Goal: Task Accomplishment & Management: Manage account settings

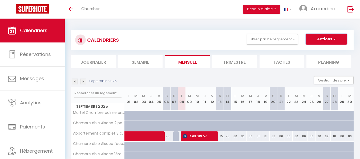
click at [336, 40] on button "Actions" at bounding box center [326, 39] width 41 height 11
click at [335, 38] on button "Actions" at bounding box center [326, 39] width 41 height 11
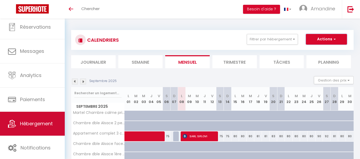
click at [34, 126] on span "Hébergement" at bounding box center [36, 124] width 33 height 7
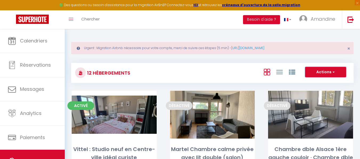
click at [336, 72] on button "Actions" at bounding box center [325, 72] width 41 height 11
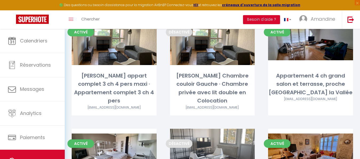
scroll to position [235, 0]
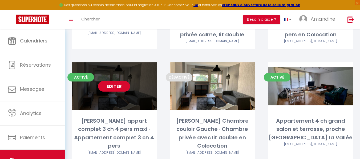
click at [113, 88] on link "Editer" at bounding box center [114, 86] width 32 height 11
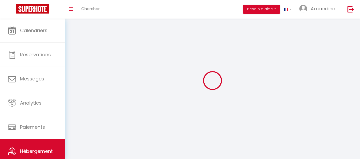
select select "1"
select select
select select "28"
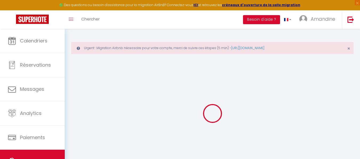
select select
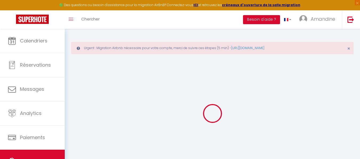
select select
checkbox input "false"
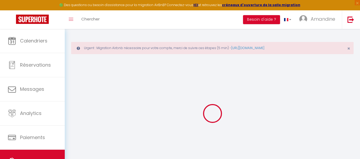
select select
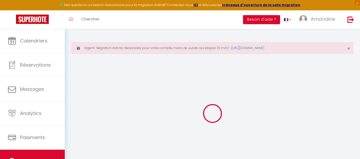
select select
checkbox input "false"
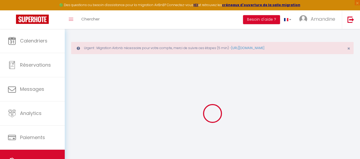
checkbox input "false"
select select
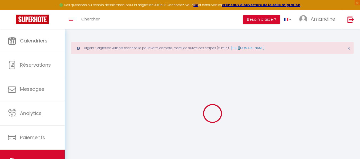
select select
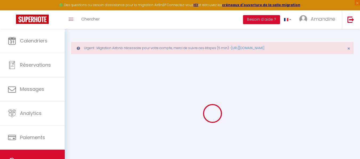
checkbox input "false"
select select
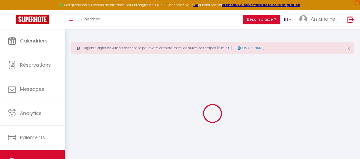
select select
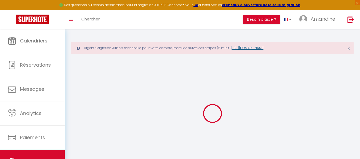
select select
checkbox input "false"
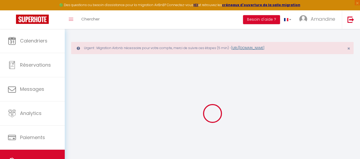
checkbox input "false"
select select
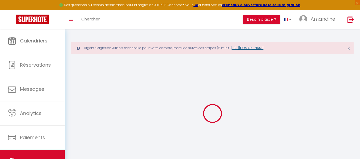
select select
checkbox input "false"
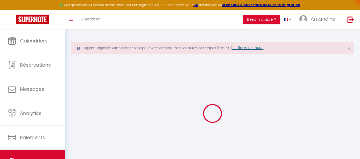
checkbox input "false"
select select
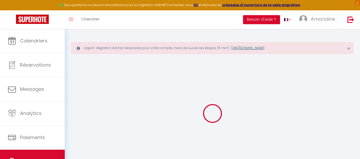
select select
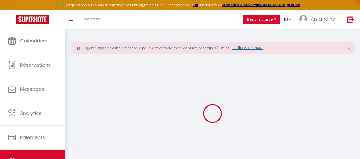
select select
checkbox input "false"
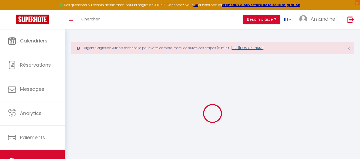
select select
type input "[PERSON_NAME] appart complet 3 ch 4 pers maxi · Appartement complet 3 ch 4 pers"
type input "Amandine"
select select "6"
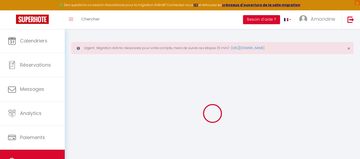
select select "6"
select select "3"
type input "79"
type input "12"
type input "70"
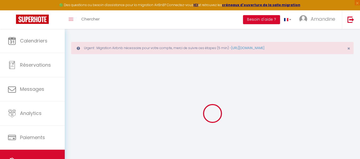
select select
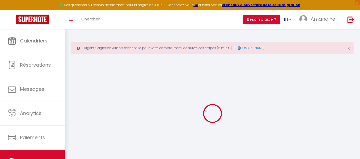
type input "Adresse"
type input "54000"
type input "Nancy"
type input "[EMAIL_ADDRESS][DOMAIN_NAME]"
select select
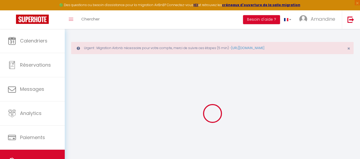
checkbox input "false"
type input "0"
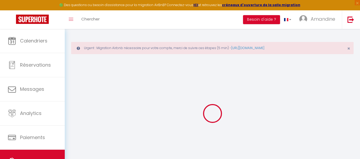
type input "0"
select select
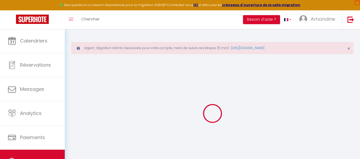
select select
checkbox input "false"
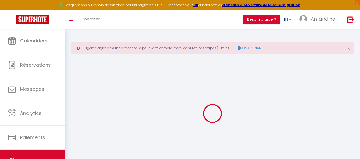
checkbox input "false"
select select
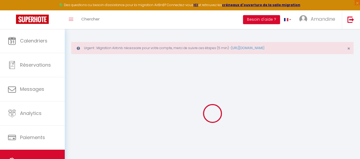
select select
checkbox input "false"
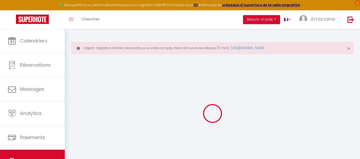
checkbox input "false"
select select
checkbox input "false"
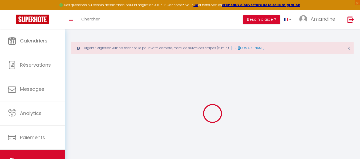
checkbox input "false"
select select "14:00"
select select
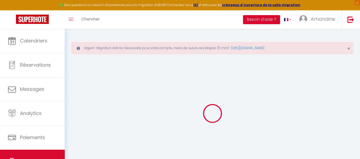
select select "11:00"
select select "30"
select select "120"
select select
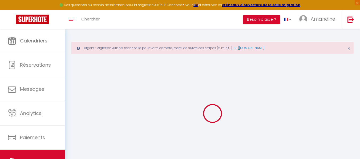
checkbox input "false"
select select
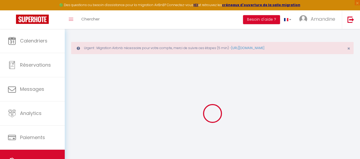
select select
checkbox input "false"
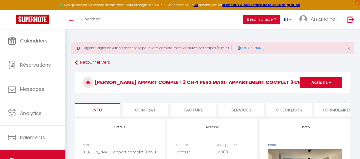
click at [329, 82] on span "button" at bounding box center [328, 82] width 3 height 5
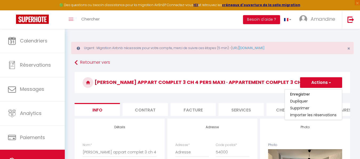
click at [329, 82] on span "button" at bounding box center [328, 82] width 3 height 5
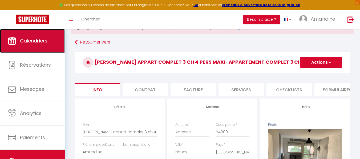
click at [33, 39] on span "Calendriers" at bounding box center [33, 41] width 27 height 7
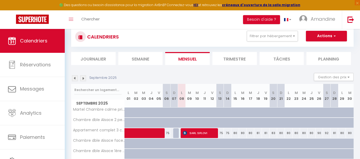
scroll to position [38, 0]
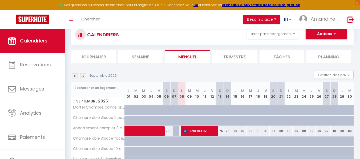
click at [336, 34] on button "Actions" at bounding box center [326, 34] width 41 height 11
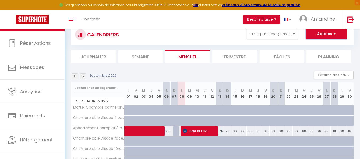
scroll to position [27, 0]
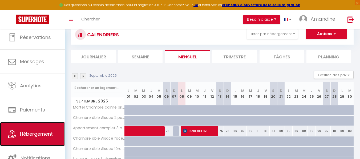
click at [34, 134] on span "Hébergement" at bounding box center [36, 134] width 33 height 7
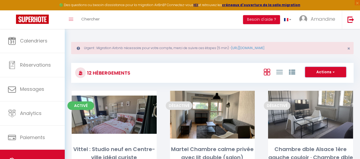
click at [334, 72] on span "button" at bounding box center [332, 71] width 3 height 5
click at [320, 20] on span "Amandine" at bounding box center [322, 19] width 24 height 7
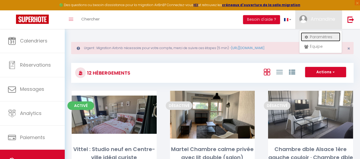
click at [317, 39] on link "Paramètres" at bounding box center [319, 36] width 39 height 9
select select "28"
select select "fr"
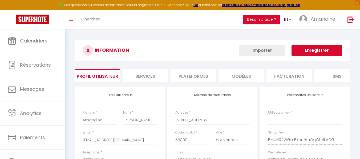
type input "BMaN04WGarBkdn9mOgWh4kACG"
type input "7GfD2stGsQCZYyZJzNA9JvUHH"
type input "[URL][DOMAIN_NAME]"
select select "fr"
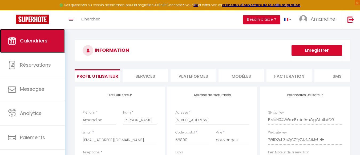
click at [39, 41] on span "Calendriers" at bounding box center [33, 41] width 27 height 7
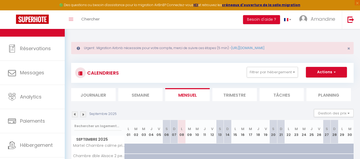
scroll to position [27, 0]
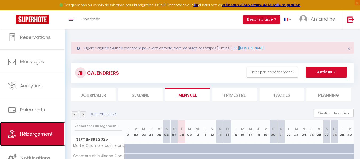
click at [39, 134] on span "Hébergement" at bounding box center [36, 134] width 33 height 7
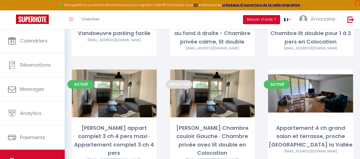
scroll to position [228, 0]
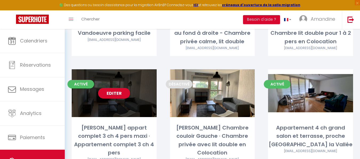
click at [113, 91] on link "Editer" at bounding box center [114, 93] width 32 height 11
select select "3"
select select "2"
select select "1"
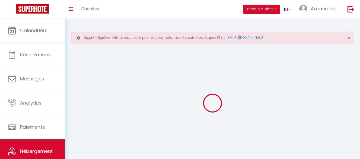
select select
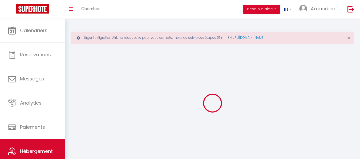
checkbox input "false"
select select
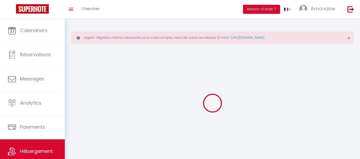
select select
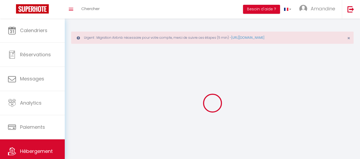
select select
checkbox input "false"
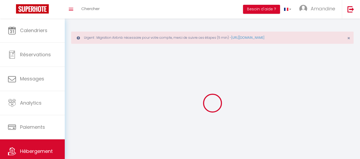
select select
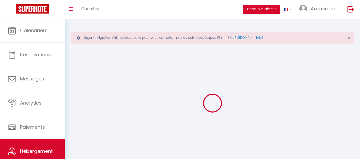
select select
checkbox input "false"
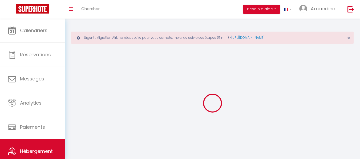
checkbox input "false"
select select
select select "1"
select select
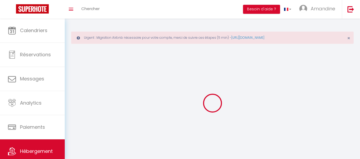
select select "28"
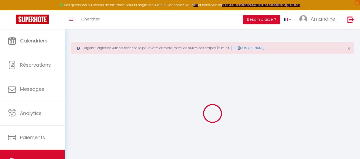
select select
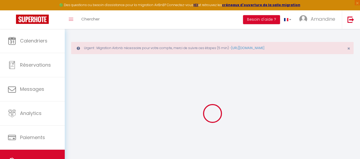
select select
checkbox input "false"
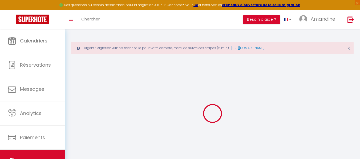
select select
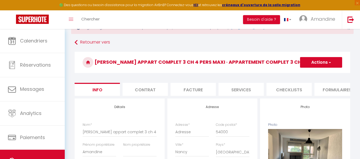
scroll to position [20, 0]
click at [331, 61] on button "Actions" at bounding box center [321, 62] width 42 height 11
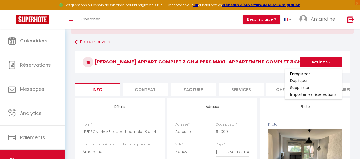
click at [331, 61] on button "Actions" at bounding box center [321, 62] width 42 height 11
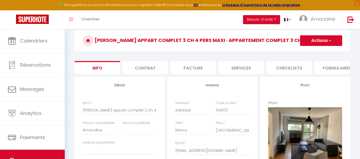
scroll to position [42, 0]
click at [283, 74] on li "Checklists" at bounding box center [288, 67] width 45 height 13
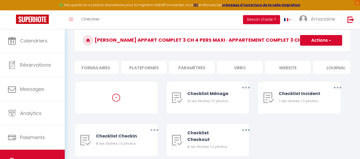
scroll to position [0, 252]
click at [184, 68] on li "Paramètres" at bounding box center [180, 67] width 45 height 13
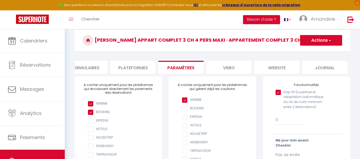
click at [328, 40] on span "button" at bounding box center [328, 40] width 3 height 5
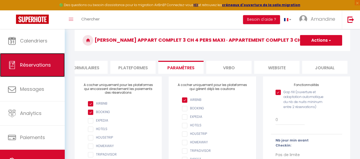
click at [36, 67] on span "Réservations" at bounding box center [35, 65] width 31 height 7
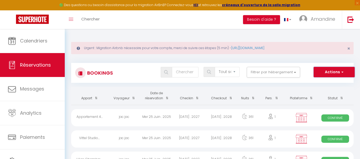
click at [338, 71] on button "Actions" at bounding box center [333, 72] width 41 height 11
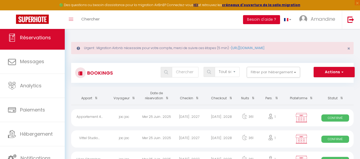
click at [256, 20] on button "Besoin d'aide ?" at bounding box center [261, 19] width 37 height 9
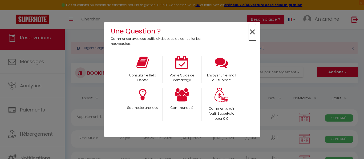
click at [252, 32] on span "×" at bounding box center [252, 32] width 7 height 17
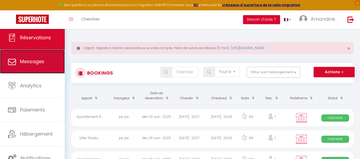
click at [33, 59] on span "Messages" at bounding box center [32, 61] width 24 height 7
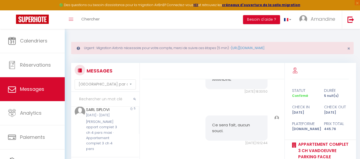
scroll to position [122, 0]
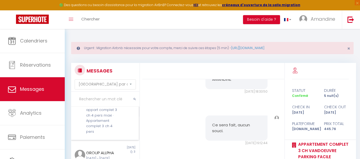
click at [99, 135] on div "[PERSON_NAME] appart complet 3 ch 4 pers maxi · Appartement complet 3 ch 4 pers" at bounding box center [102, 118] width 32 height 33
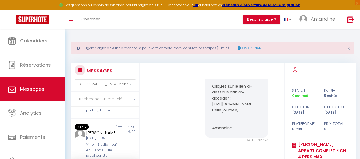
scroll to position [498, 0]
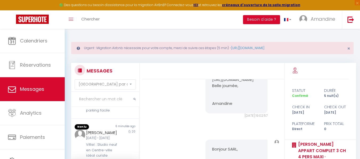
click at [233, 83] on p "[URL][DOMAIN_NAME]" at bounding box center [236, 80] width 49 height 6
click at [240, 89] on p "Belle journée," at bounding box center [236, 86] width 49 height 6
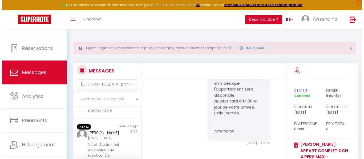
scroll to position [27, 0]
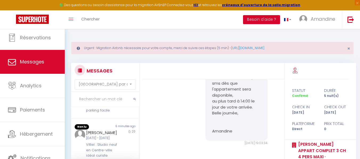
click at [256, 23] on button "Besoin d'aide ?" at bounding box center [261, 19] width 37 height 9
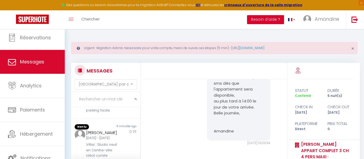
scroll to position [1007, 0]
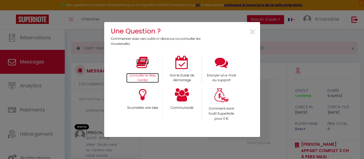
click at [143, 60] on icon at bounding box center [142, 62] width 12 height 13
